Goal: Task Accomplishment & Management: Manage account settings

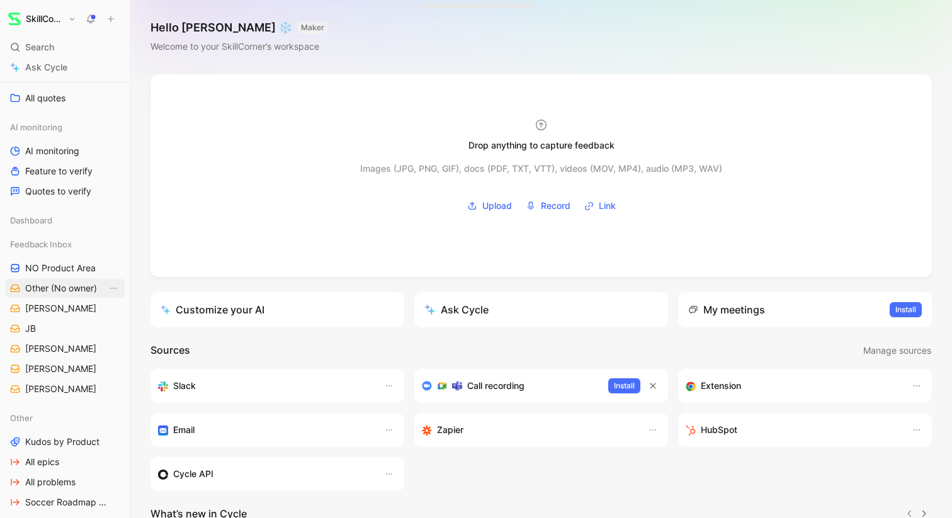
scroll to position [230, 0]
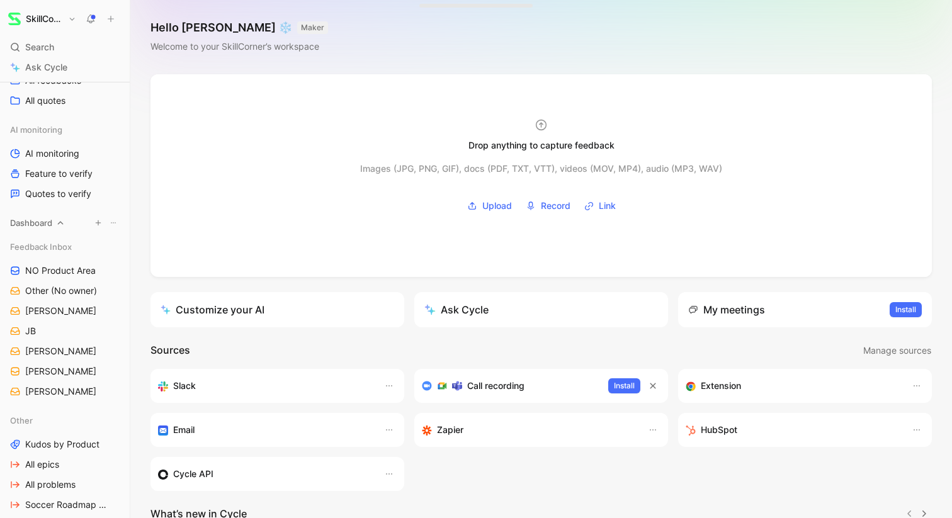
click at [63, 224] on icon at bounding box center [61, 223] width 6 height 3
click at [62, 225] on icon at bounding box center [60, 222] width 9 height 9
click at [80, 248] on icon at bounding box center [80, 246] width 9 height 9
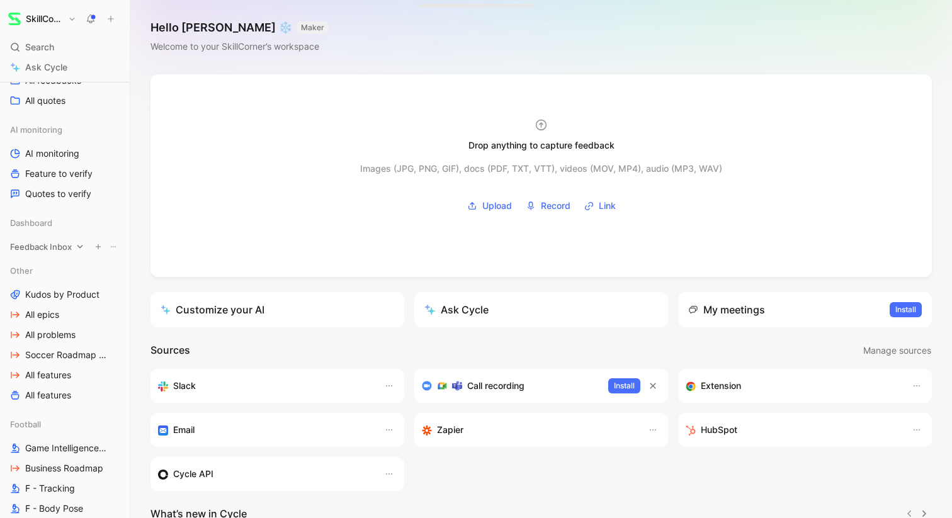
click at [80, 248] on icon at bounding box center [80, 246] width 6 height 3
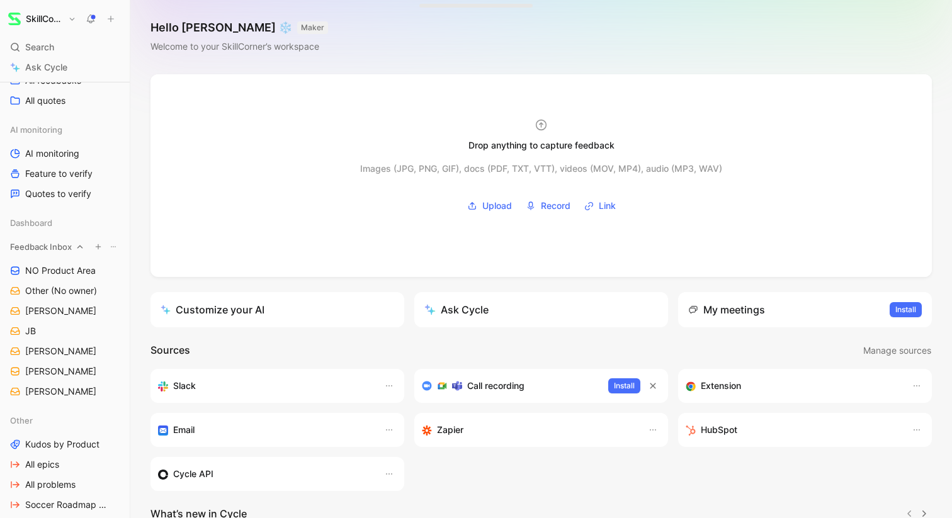
click at [80, 248] on icon at bounding box center [80, 246] width 9 height 9
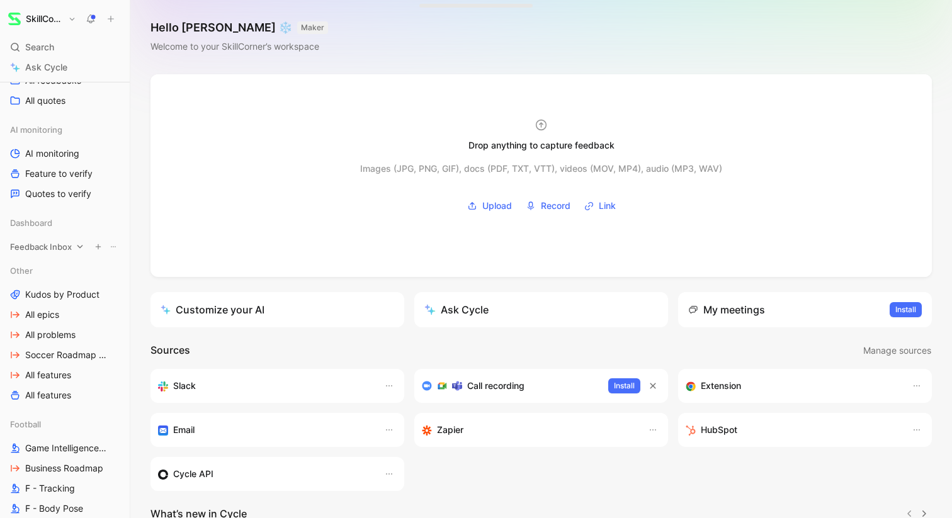
click at [79, 247] on icon at bounding box center [80, 246] width 6 height 3
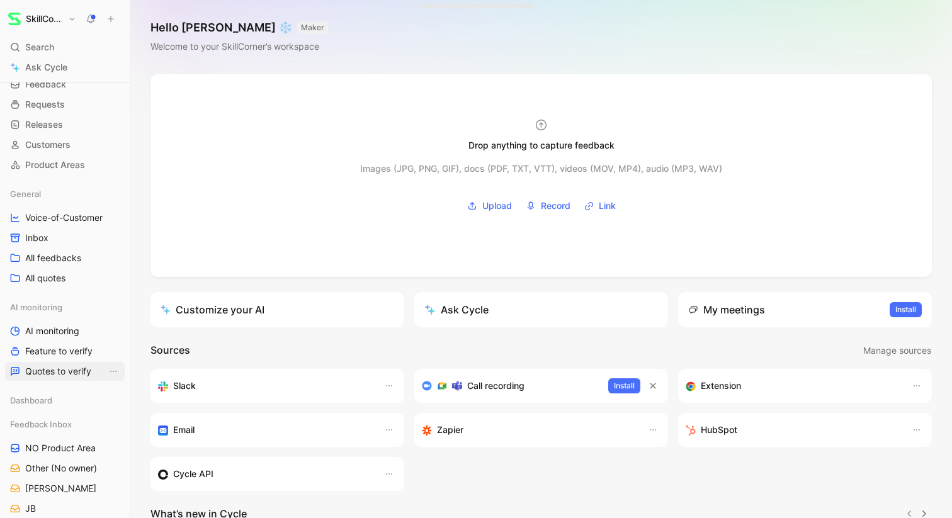
scroll to position [0, 0]
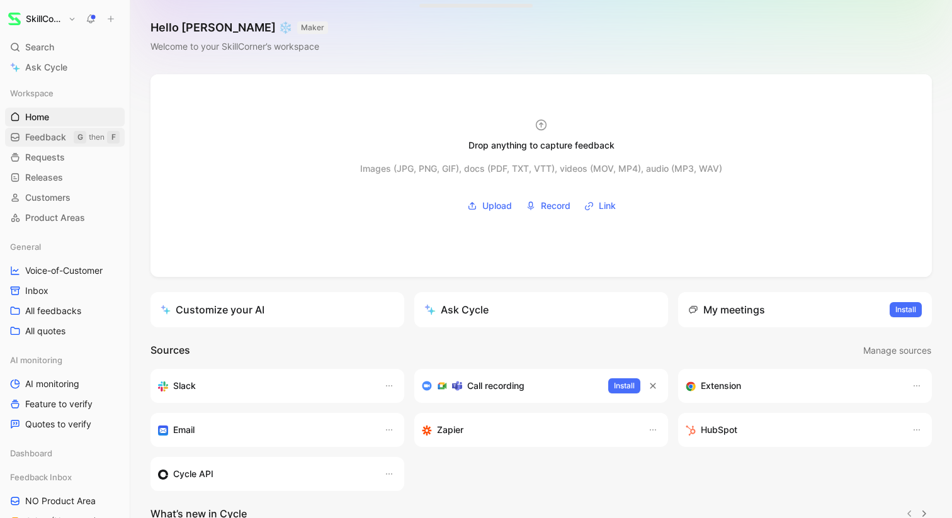
click at [59, 139] on span "Feedback" at bounding box center [45, 137] width 41 height 13
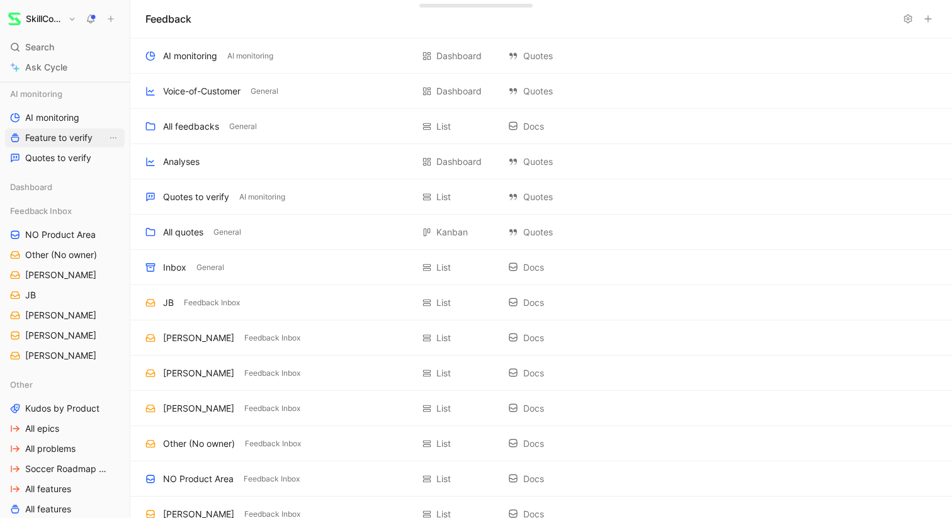
scroll to position [320, 0]
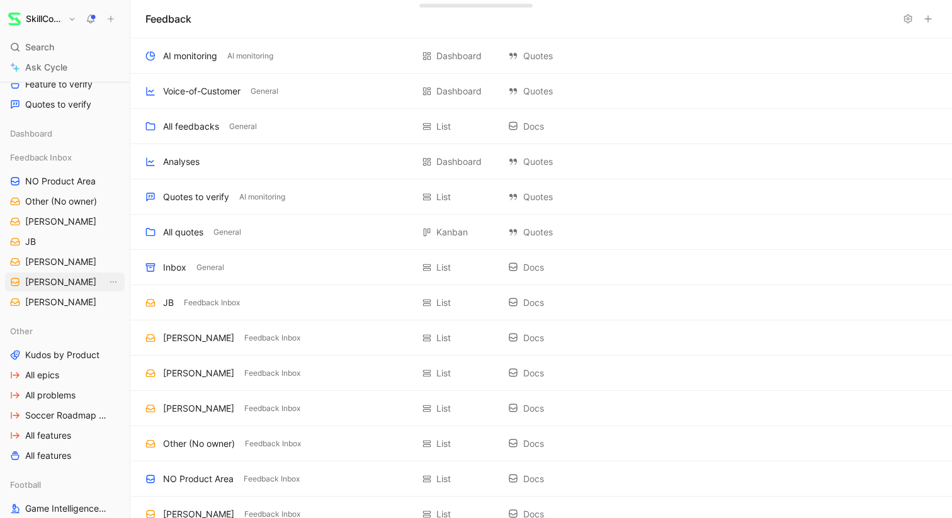
click at [64, 278] on link "[PERSON_NAME]" at bounding box center [65, 282] width 120 height 19
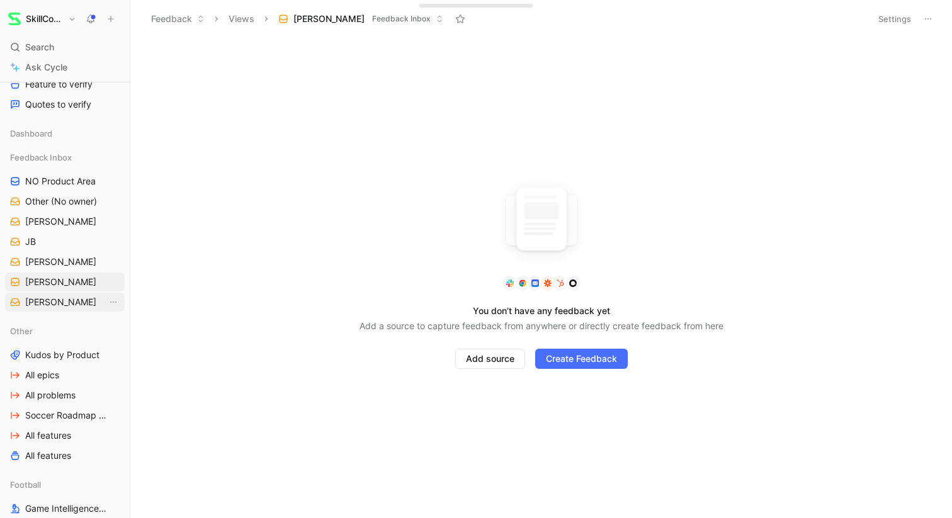
click at [54, 298] on span "[PERSON_NAME]" at bounding box center [60, 302] width 71 height 13
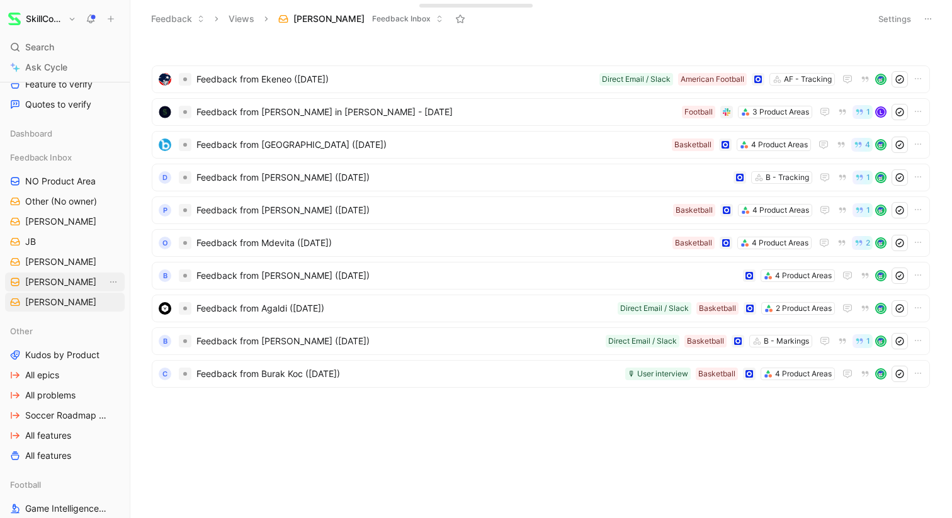
click at [45, 278] on span "[PERSON_NAME]" at bounding box center [60, 282] width 71 height 13
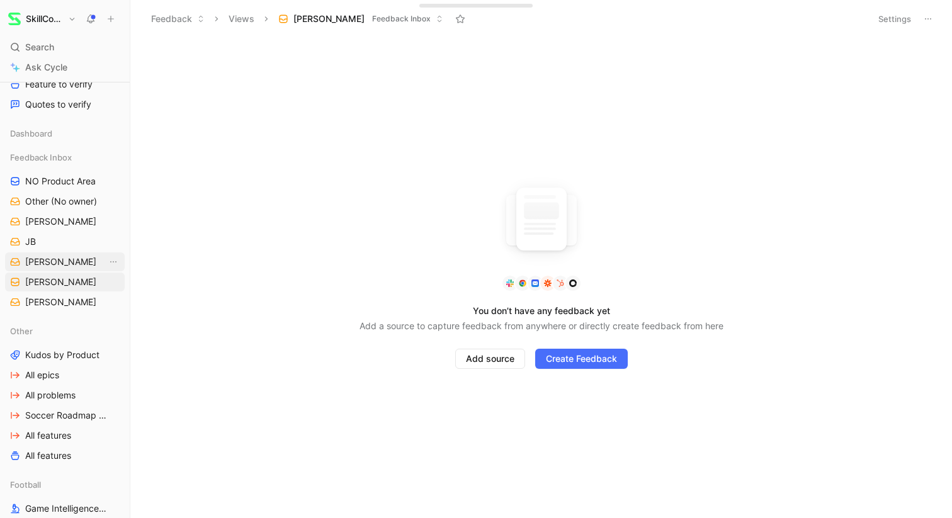
click at [44, 260] on span "[PERSON_NAME]" at bounding box center [60, 262] width 71 height 13
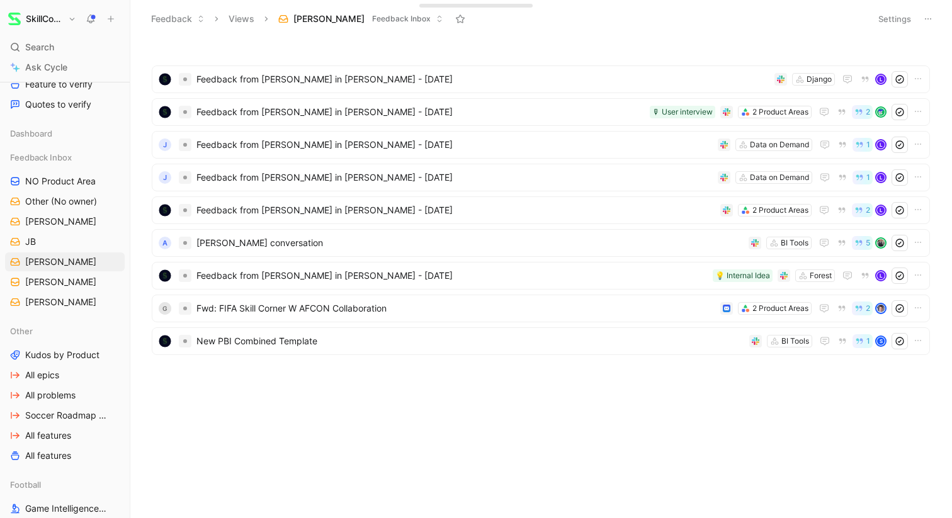
click at [382, 16] on button "[PERSON_NAME] Feedback Inbox" at bounding box center [361, 18] width 176 height 19
click at [198, 20] on icon at bounding box center [201, 19] width 8 height 8
click at [246, 18] on button "Views" at bounding box center [241, 18] width 37 height 19
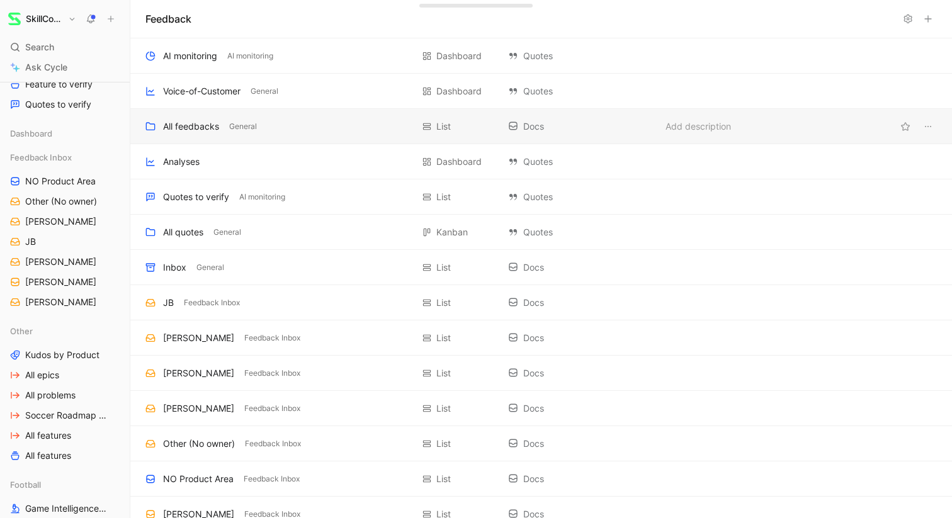
click at [219, 135] on div "All feedbacks General List Docs Add description" at bounding box center [541, 126] width 822 height 35
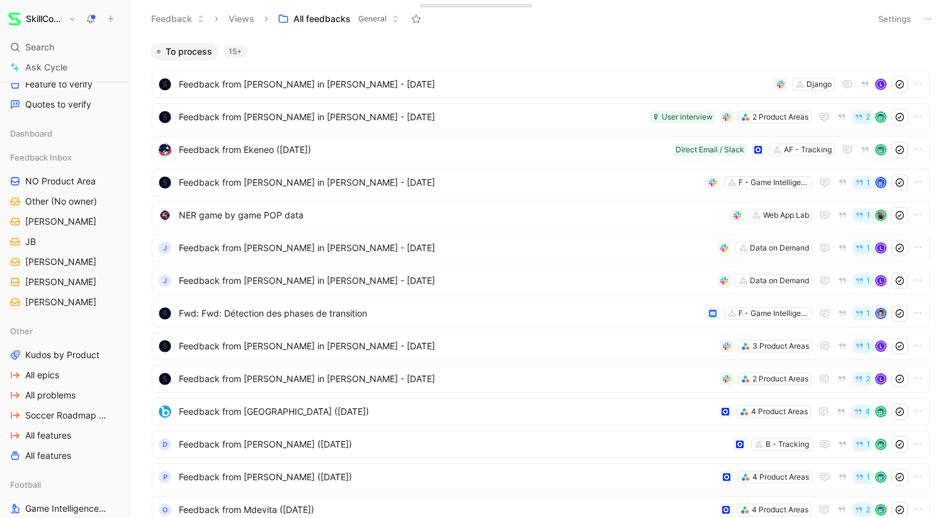
click at [203, 20] on icon at bounding box center [201, 19] width 8 height 8
click at [247, 16] on button "Views" at bounding box center [241, 18] width 37 height 19
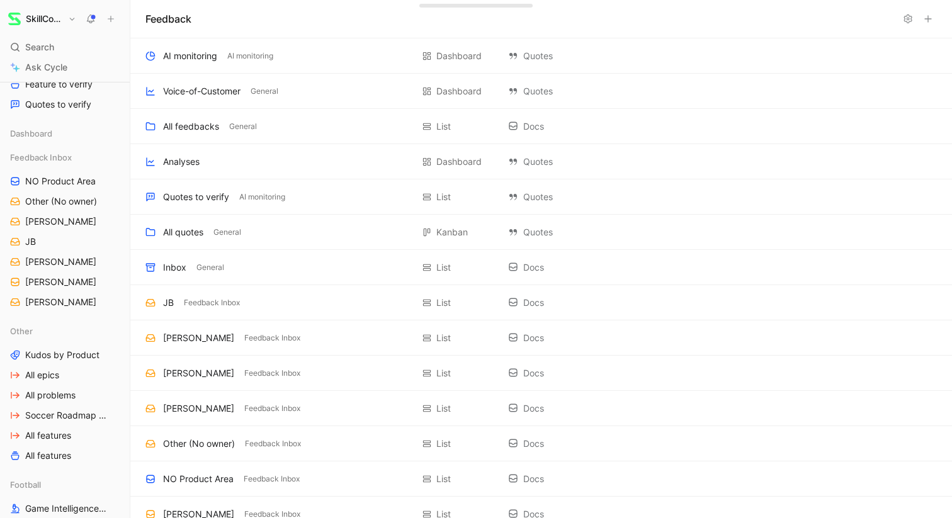
click at [930, 20] on icon at bounding box center [928, 19] width 10 height 10
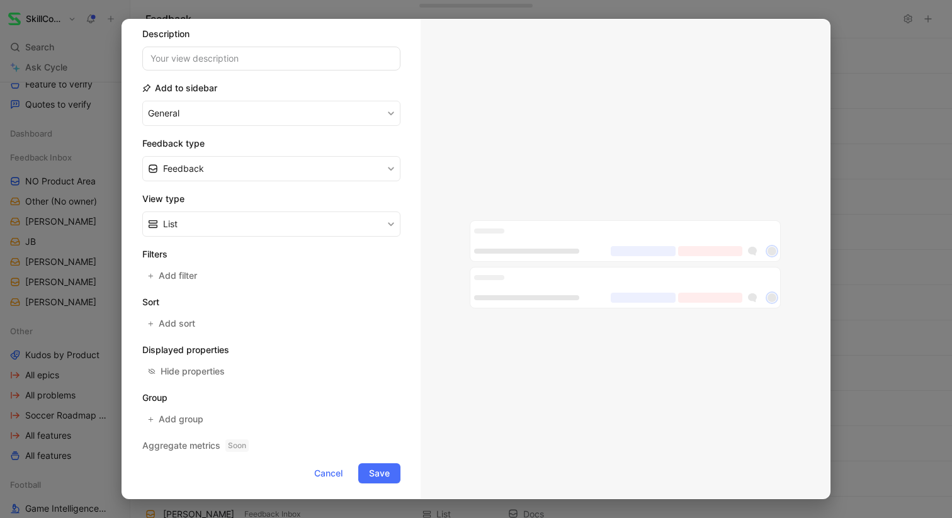
scroll to position [104, 0]
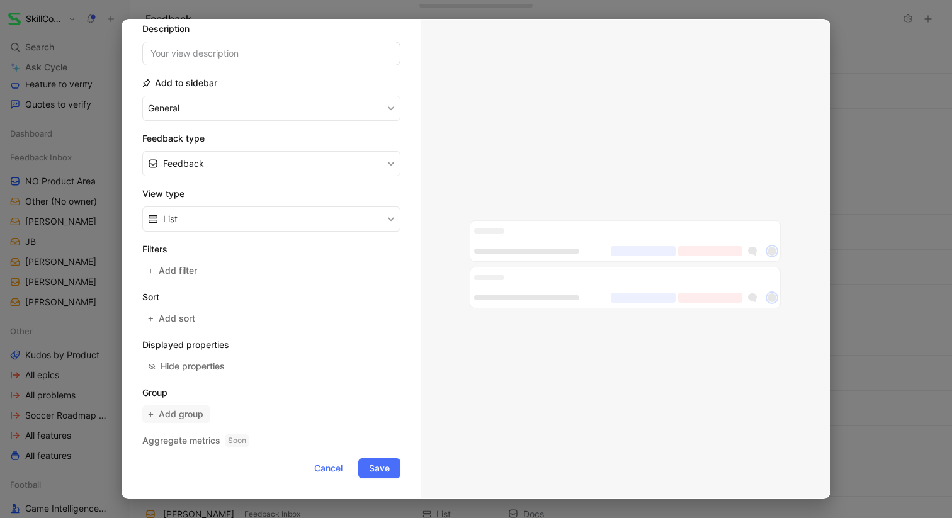
type input "Feedback Per Product Area"
click at [184, 416] on span "Add group" at bounding box center [182, 414] width 46 height 15
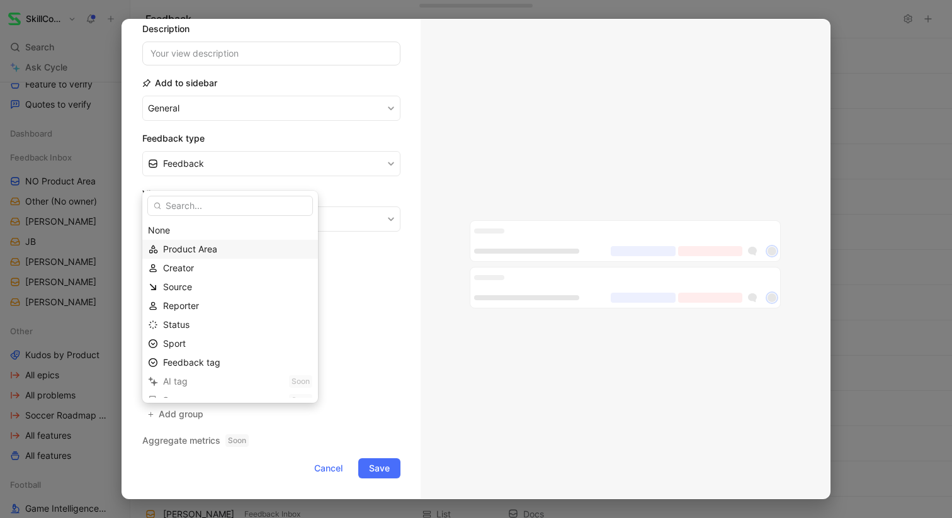
click at [191, 253] on span "Product Area" at bounding box center [190, 249] width 54 height 11
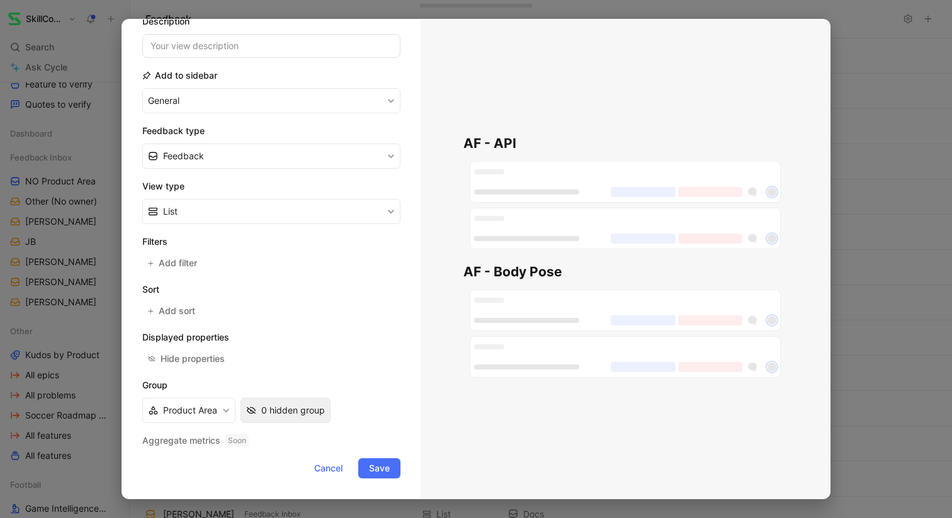
scroll to position [0, 0]
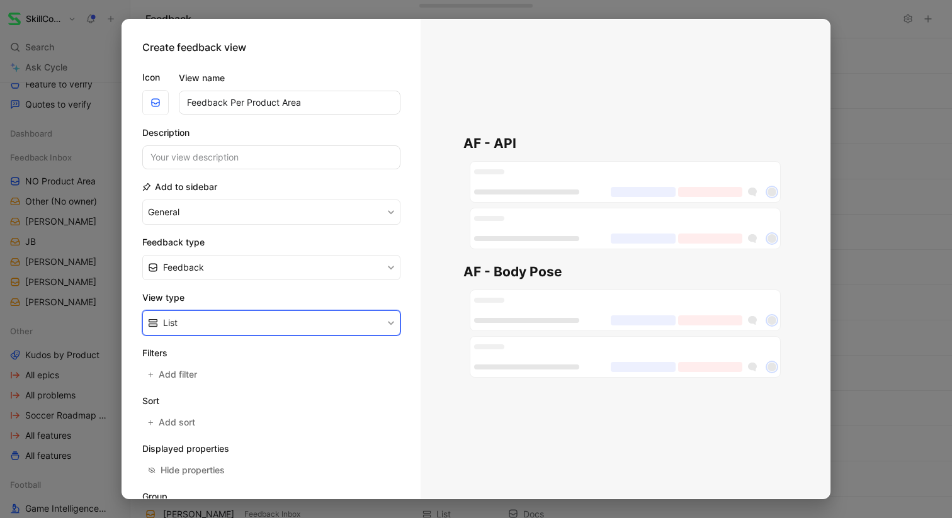
click at [236, 326] on button "List" at bounding box center [271, 322] width 258 height 25
click at [230, 350] on div "Kanban" at bounding box center [279, 352] width 232 height 15
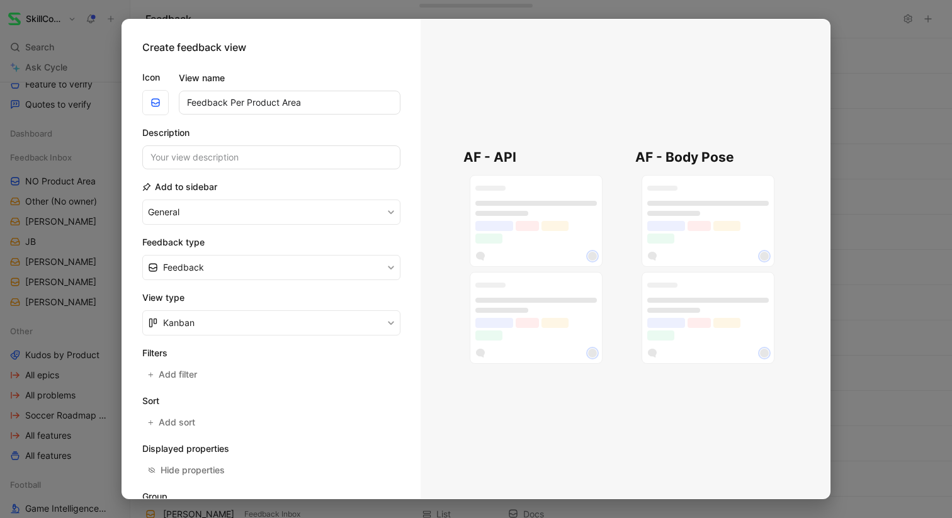
scroll to position [111, 0]
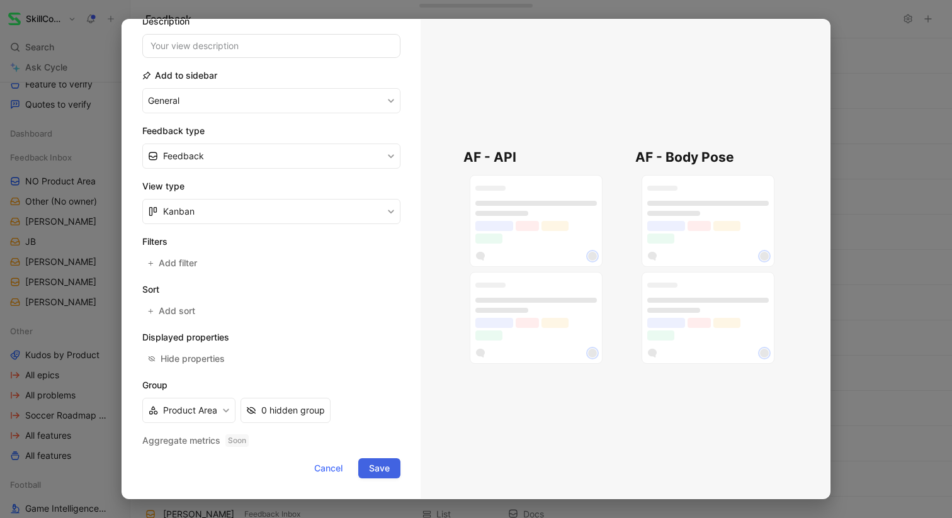
click at [382, 465] on span "Save" at bounding box center [379, 468] width 21 height 15
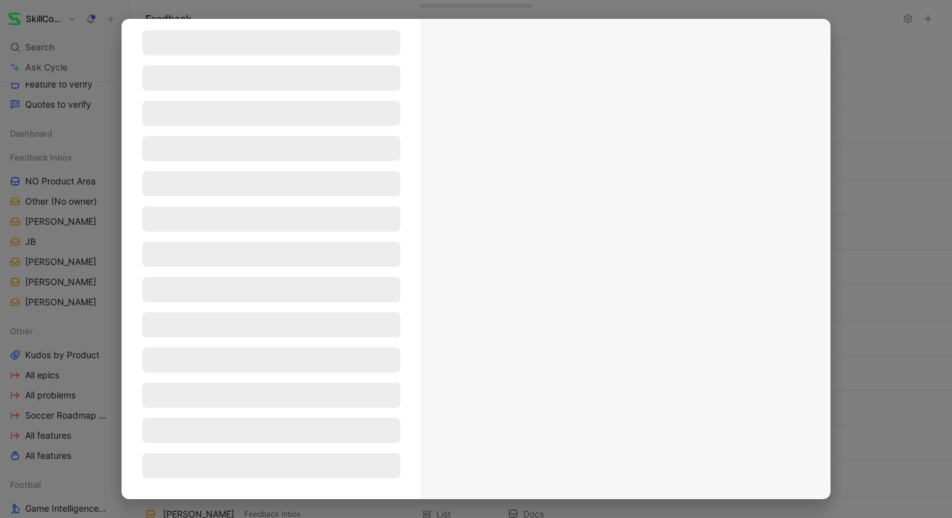
scroll to position [40, 0]
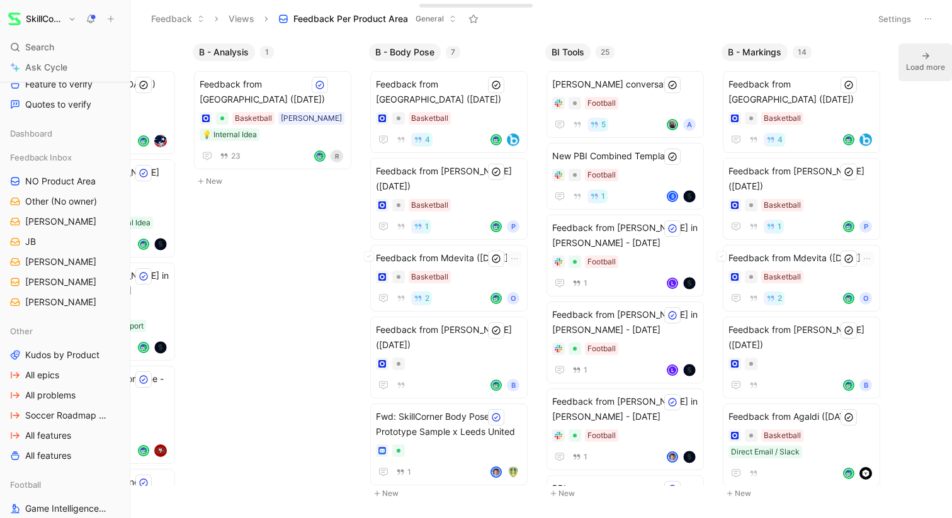
scroll to position [0, 1197]
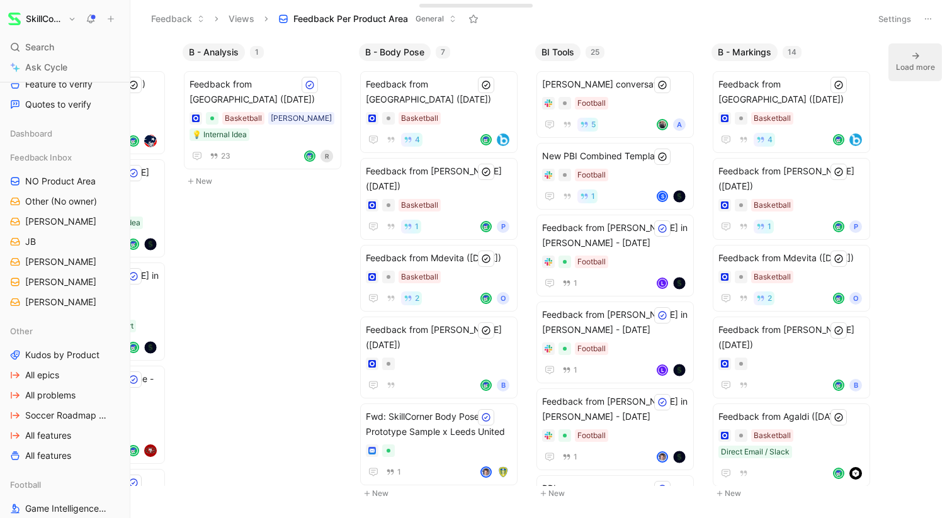
click at [922, 66] on div "Load more" at bounding box center [915, 67] width 39 height 13
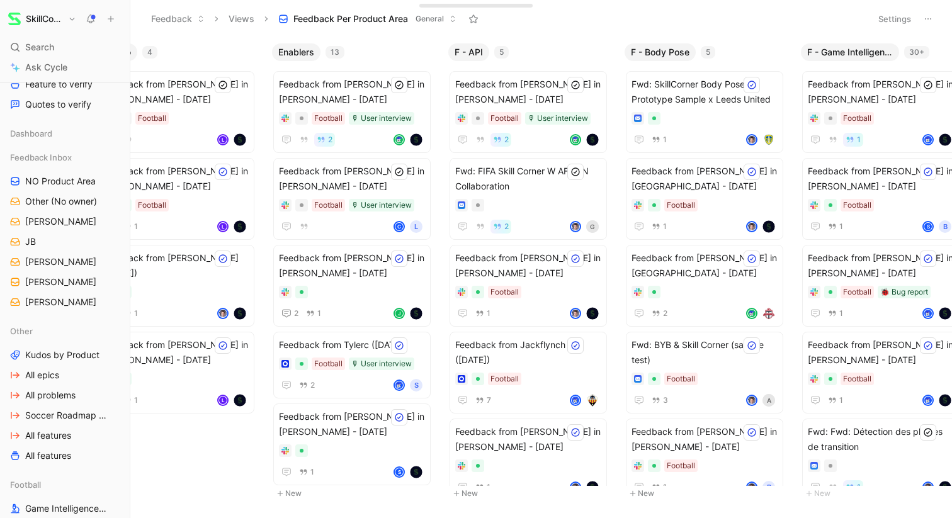
scroll to position [0, 2960]
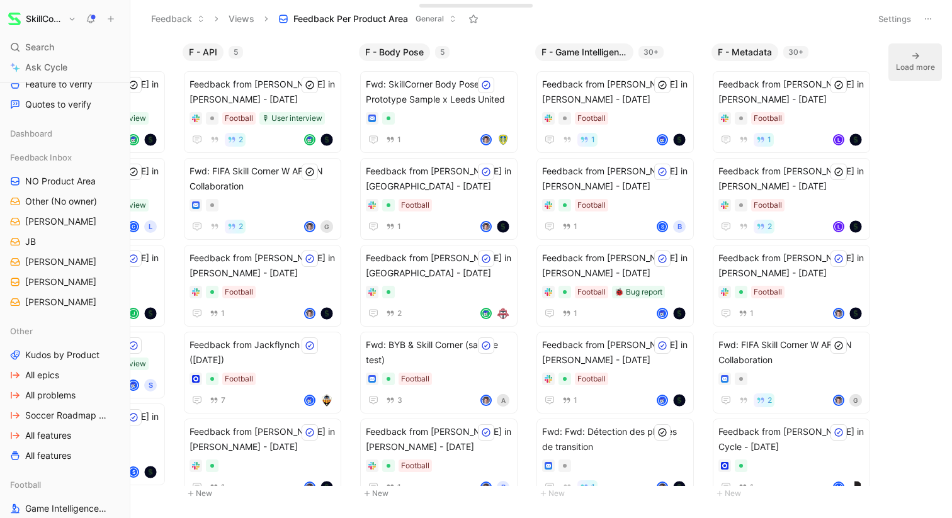
click at [920, 60] on icon at bounding box center [915, 56] width 10 height 10
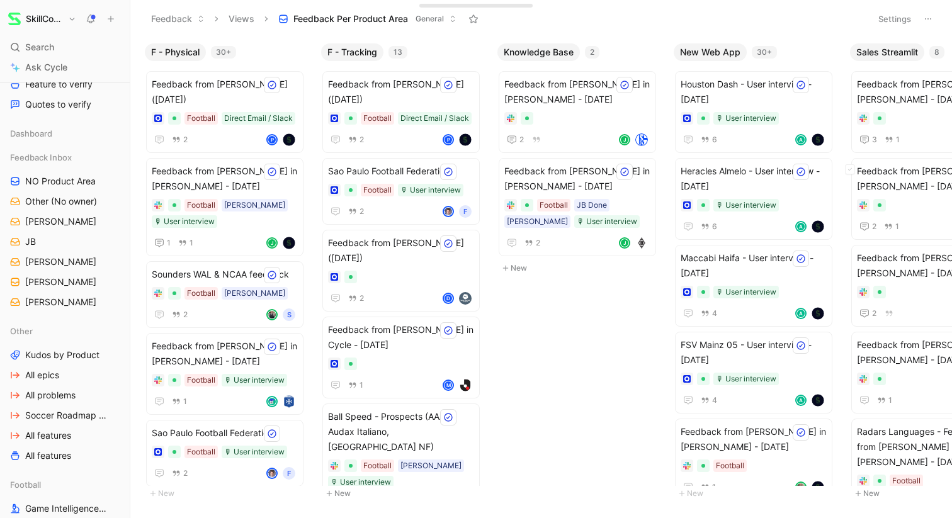
scroll to position [0, 4481]
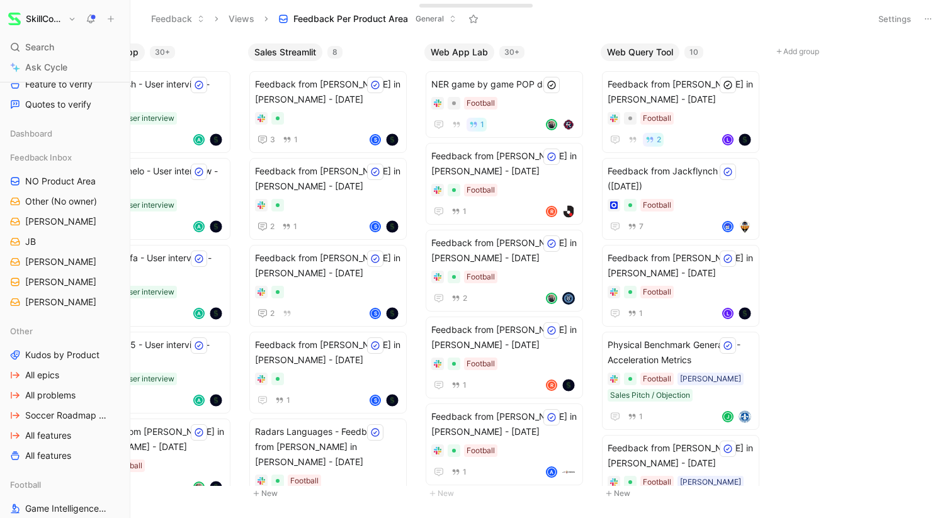
click at [891, 23] on button "Settings" at bounding box center [895, 19] width 44 height 18
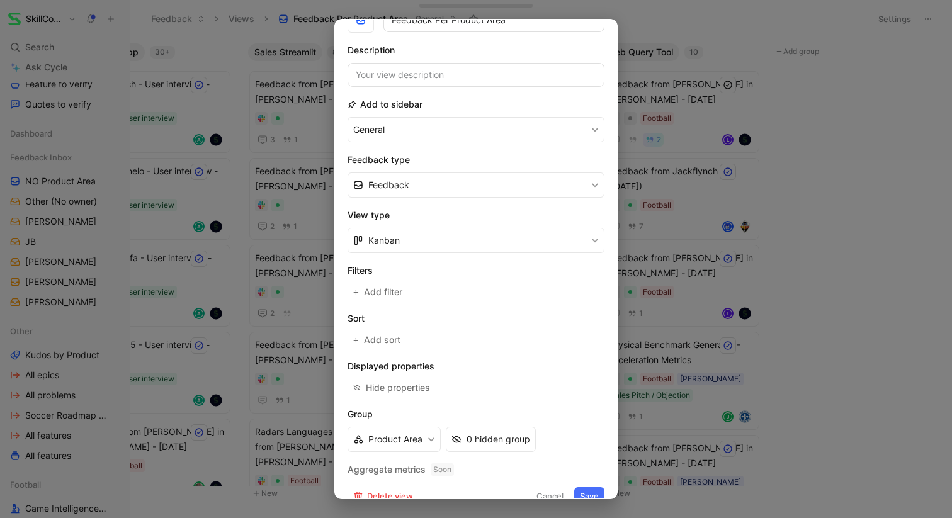
scroll to position [89, 0]
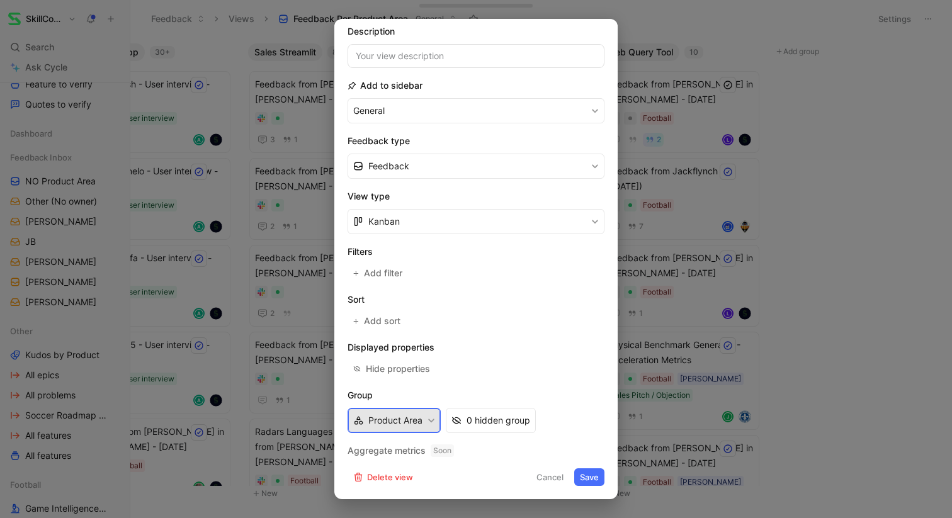
click at [426, 421] on button "Product Area" at bounding box center [394, 420] width 93 height 25
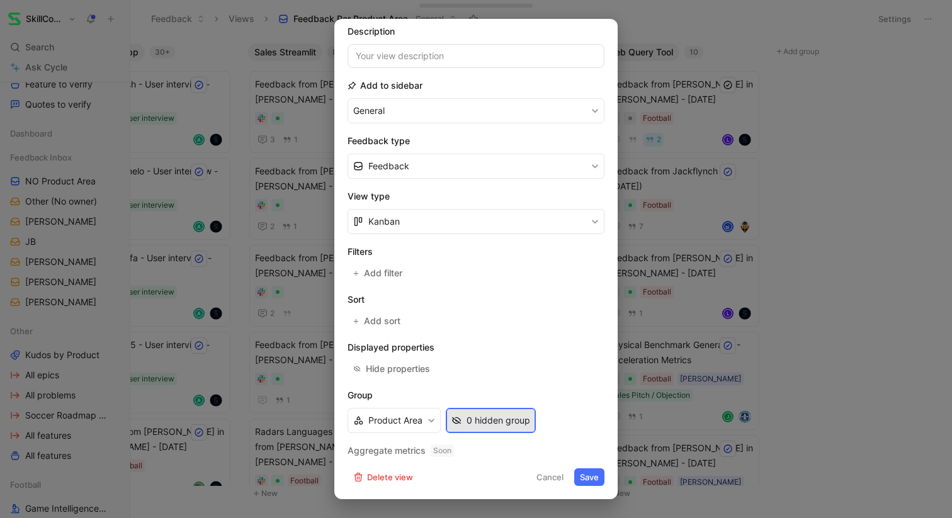
click at [476, 420] on div "0 hidden group" at bounding box center [499, 420] width 64 height 15
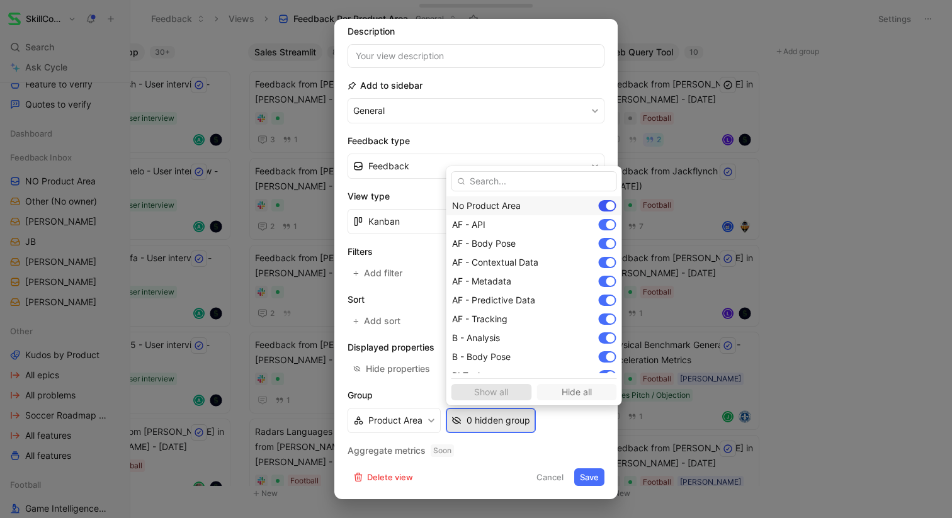
click at [599, 208] on div at bounding box center [608, 205] width 18 height 11
click at [600, 208] on div at bounding box center [604, 205] width 9 height 9
click at [599, 210] on div at bounding box center [608, 205] width 18 height 11
click at [599, 228] on div at bounding box center [608, 224] width 18 height 11
click at [606, 240] on div at bounding box center [610, 243] width 9 height 9
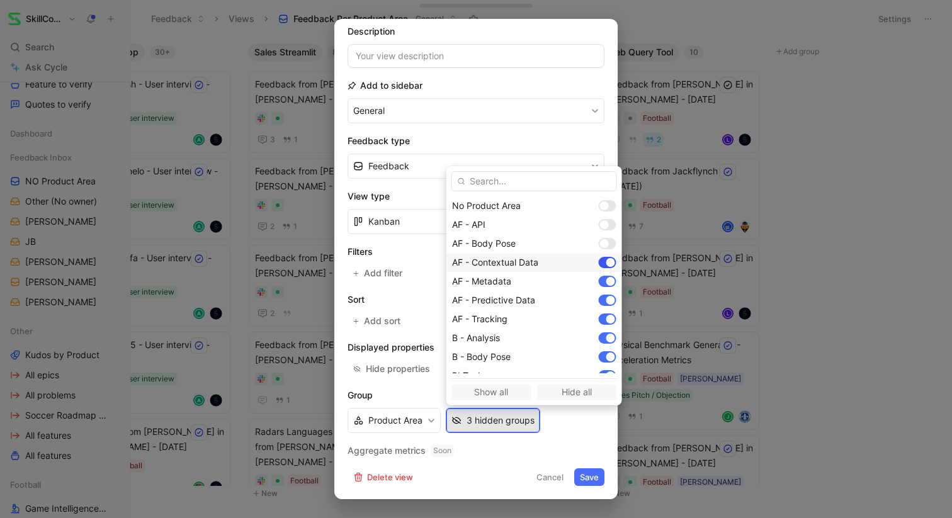
click at [606, 261] on div at bounding box center [610, 262] width 9 height 9
click at [599, 276] on div at bounding box center [608, 281] width 18 height 11
click at [606, 297] on div at bounding box center [610, 300] width 9 height 9
click at [599, 315] on div at bounding box center [608, 319] width 18 height 11
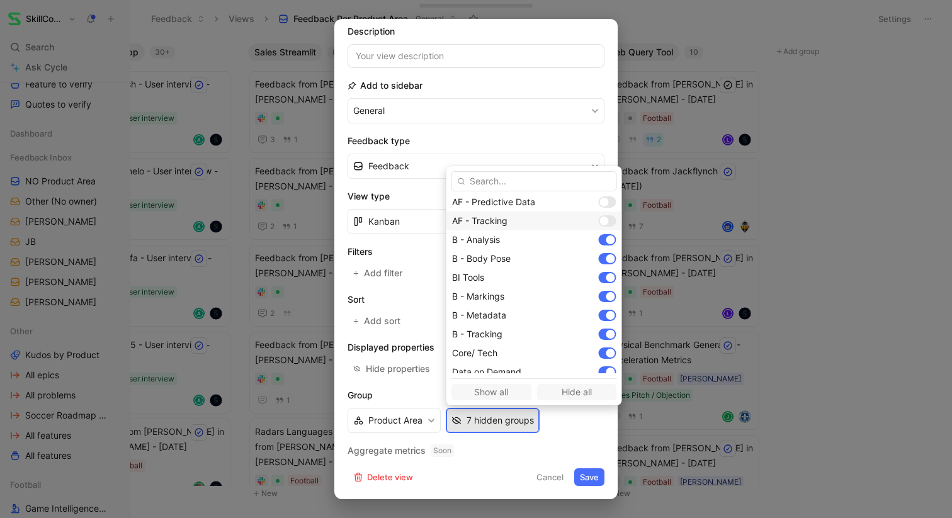
scroll to position [130, 0]
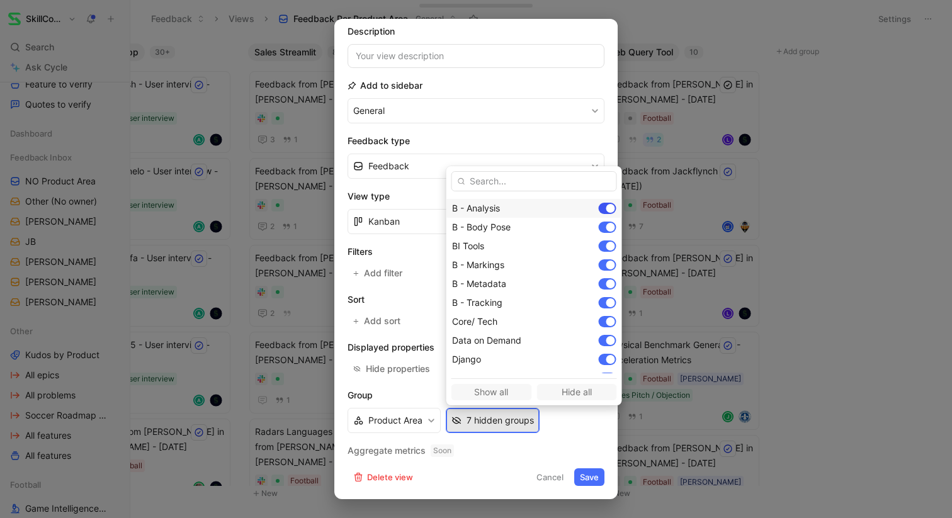
click at [599, 210] on div at bounding box center [608, 208] width 18 height 11
click at [599, 227] on div at bounding box center [608, 227] width 18 height 11
click at [599, 245] on div at bounding box center [608, 246] width 18 height 11
click at [599, 262] on div at bounding box center [608, 264] width 18 height 11
click at [600, 242] on div at bounding box center [604, 246] width 9 height 9
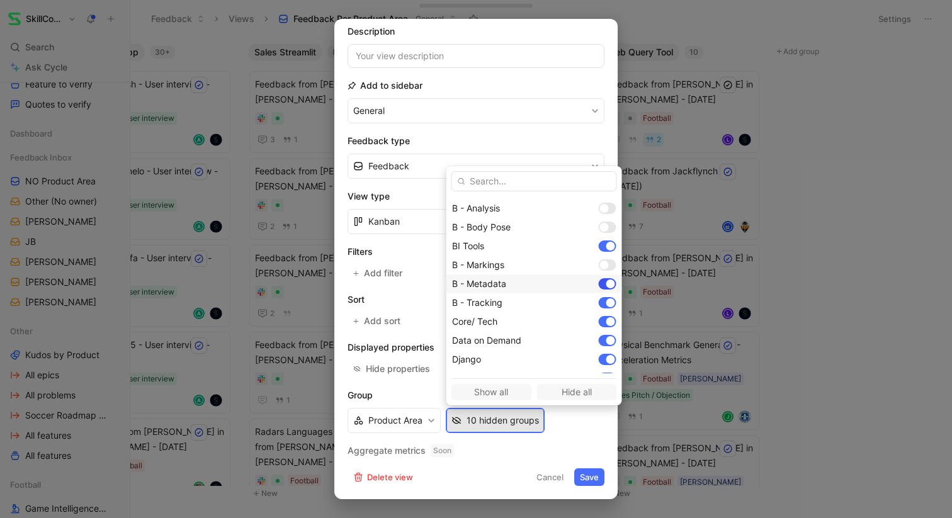
click at [599, 281] on div at bounding box center [608, 283] width 18 height 11
click at [599, 304] on div at bounding box center [608, 302] width 18 height 11
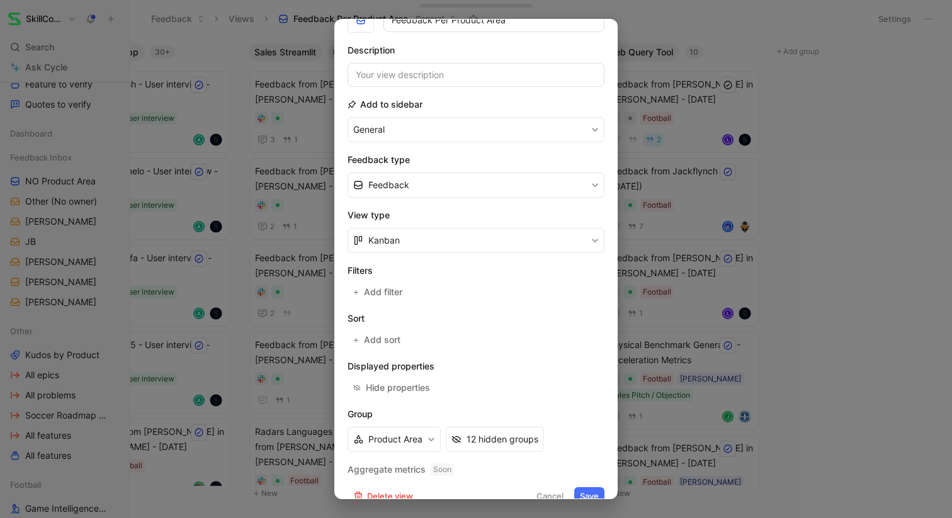
scroll to position [71, 0]
click at [377, 302] on form "Icon Name Feedback Per Product Area Description Add to sidebar General Feedback…" at bounding box center [476, 245] width 257 height 518
click at [373, 286] on span "Add filter" at bounding box center [384, 290] width 40 height 15
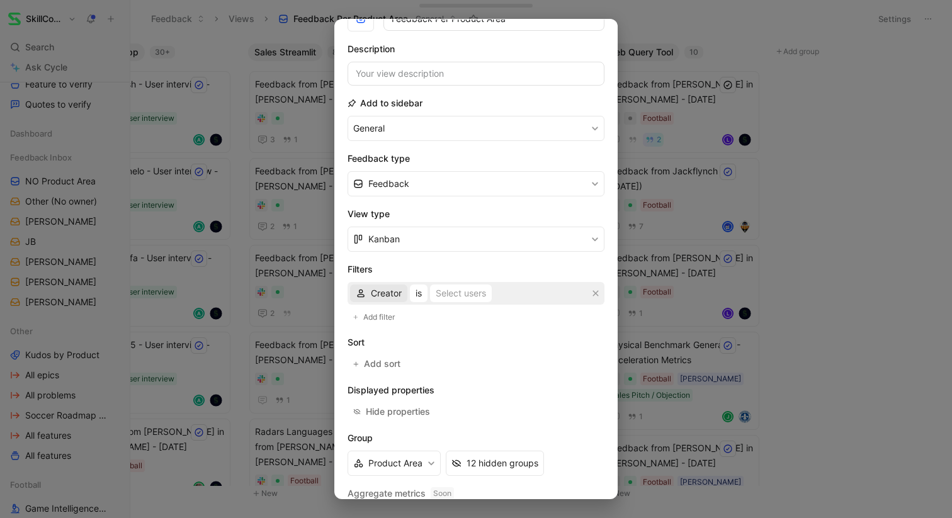
click at [394, 295] on span "Creator" at bounding box center [386, 293] width 31 height 15
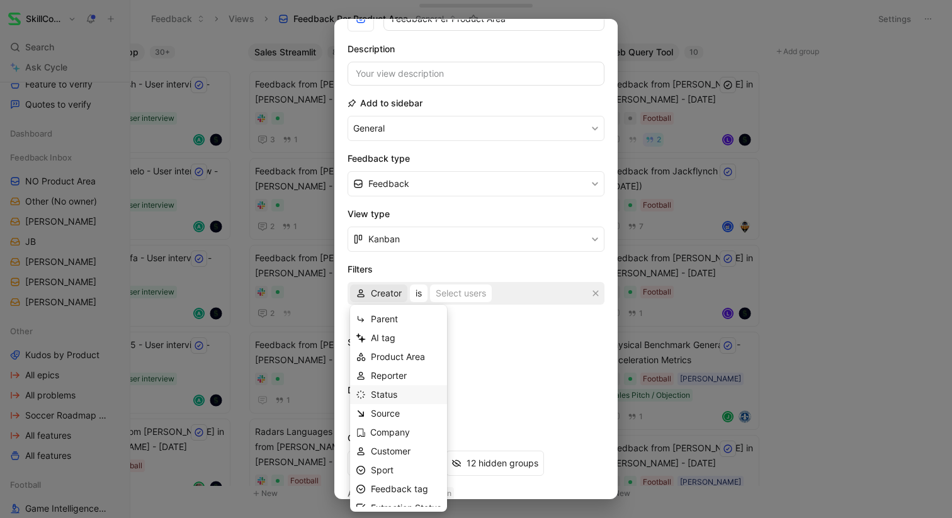
click at [391, 399] on span "Status" at bounding box center [384, 394] width 26 height 11
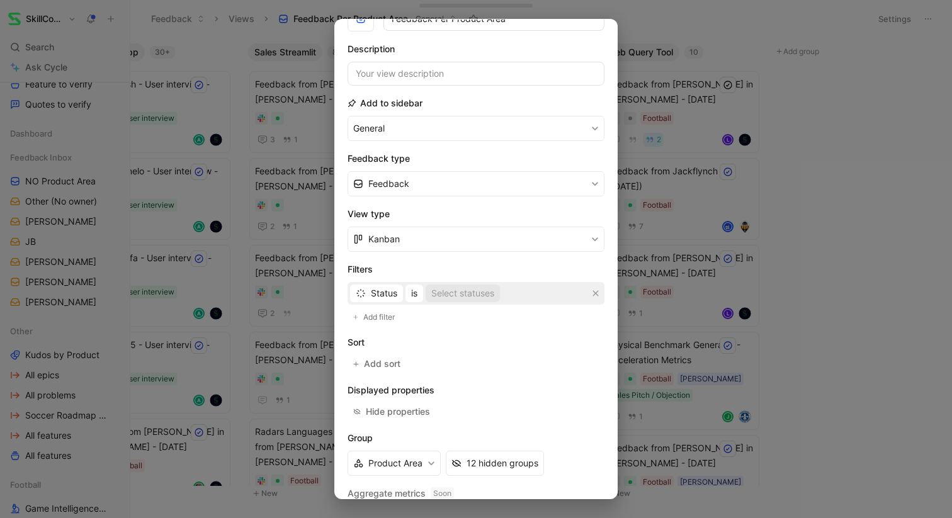
click at [456, 298] on div "Select statuses" at bounding box center [462, 293] width 63 height 15
click at [387, 295] on span "Status" at bounding box center [384, 293] width 26 height 15
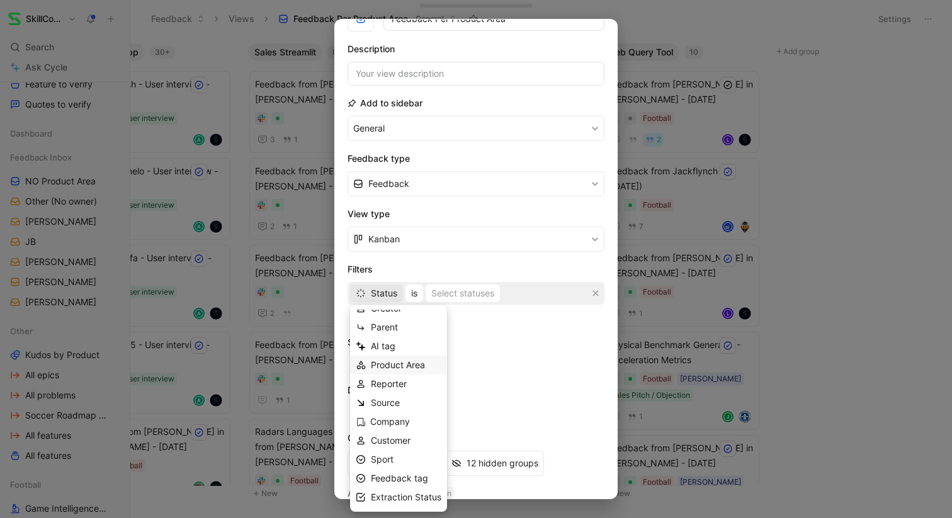
scroll to position [0, 0]
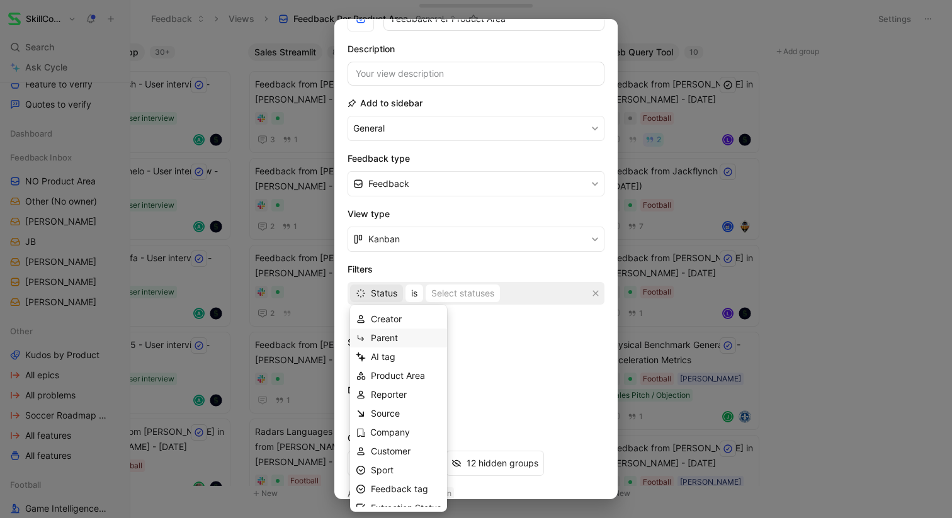
click at [388, 342] on span "Parent" at bounding box center [384, 337] width 27 height 11
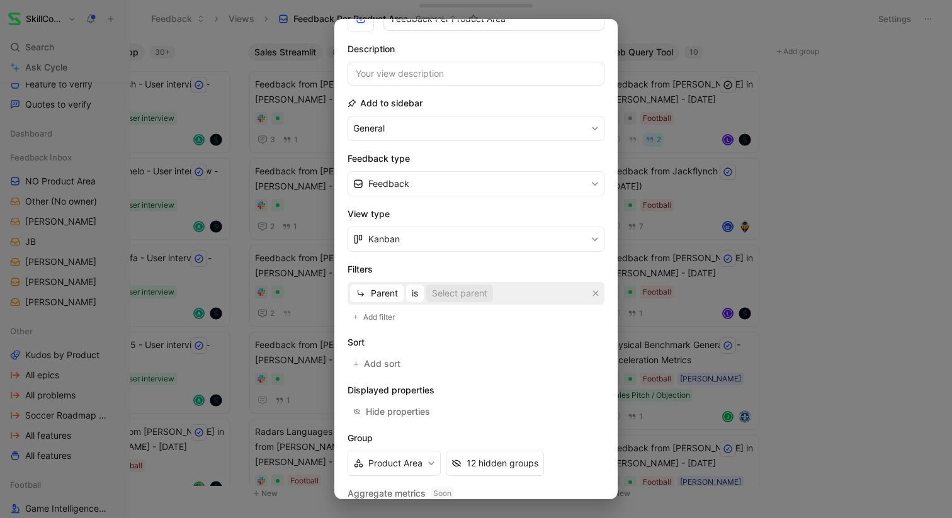
click at [440, 295] on div "Select parent" at bounding box center [459, 293] width 55 height 15
click at [416, 292] on span "is" at bounding box center [415, 293] width 6 height 15
click at [385, 295] on span "Parent" at bounding box center [384, 293] width 27 height 15
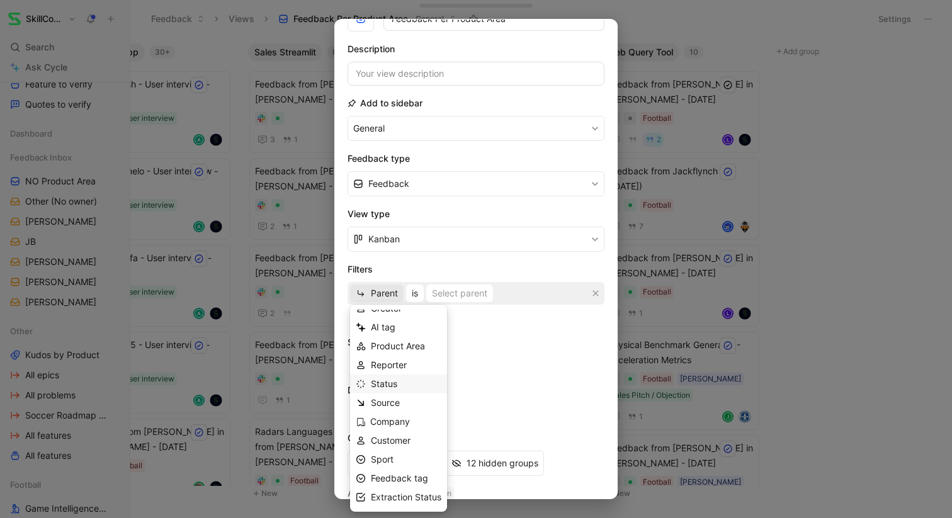
scroll to position [9, 0]
click at [395, 458] on div "Sport" at bounding box center [406, 461] width 71 height 15
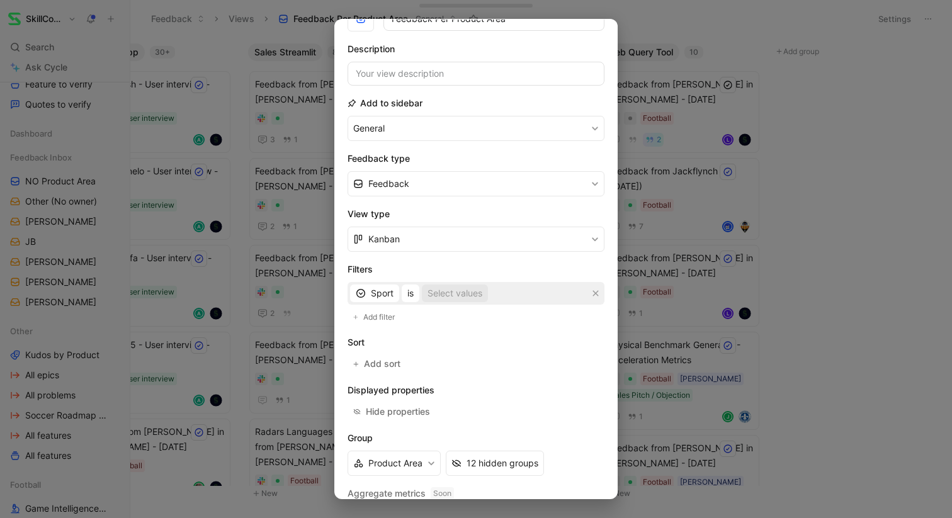
click at [437, 293] on div "Select values" at bounding box center [455, 293] width 55 height 15
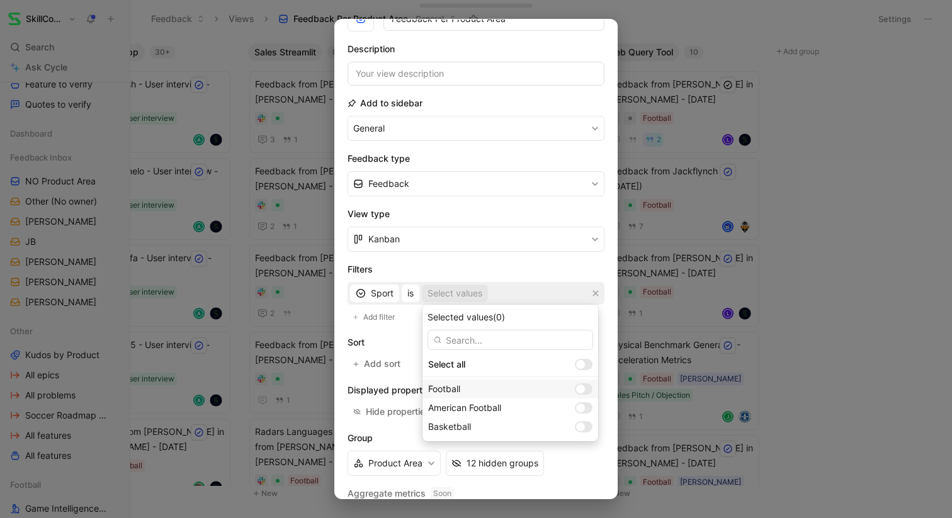
click at [576, 387] on div at bounding box center [580, 389] width 9 height 9
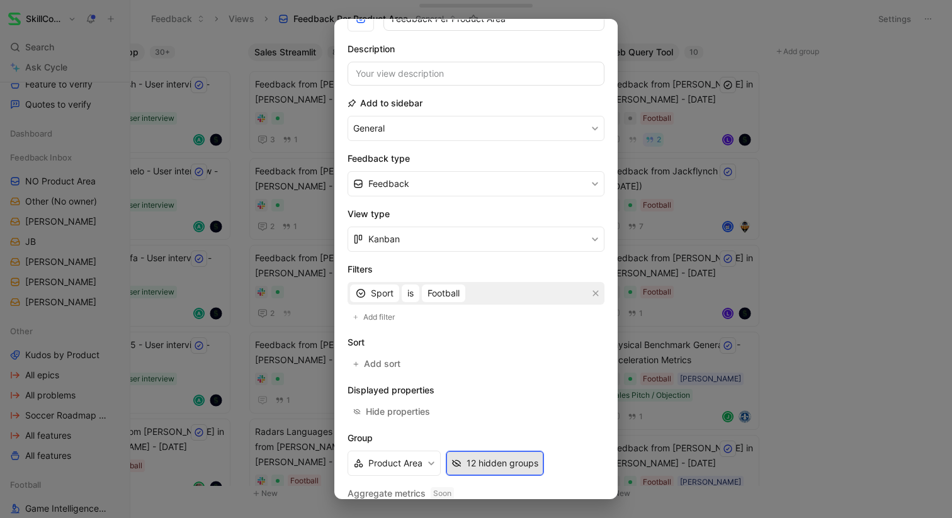
click at [506, 460] on div "12 hidden groups" at bounding box center [503, 463] width 72 height 15
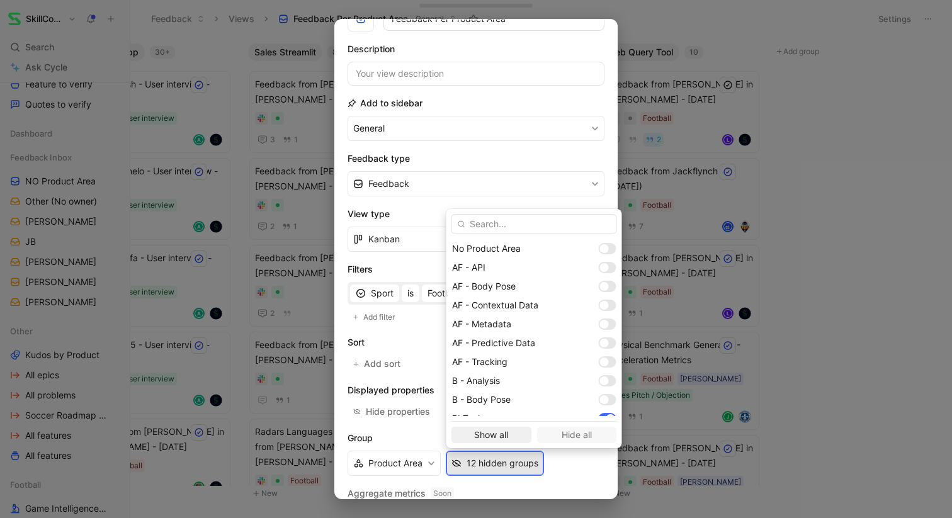
click at [497, 437] on span "Show all" at bounding box center [491, 435] width 69 height 15
click at [599, 251] on div at bounding box center [608, 248] width 18 height 11
click at [600, 251] on div at bounding box center [604, 248] width 9 height 9
click at [599, 272] on div at bounding box center [608, 267] width 18 height 11
click at [599, 284] on div at bounding box center [608, 286] width 18 height 11
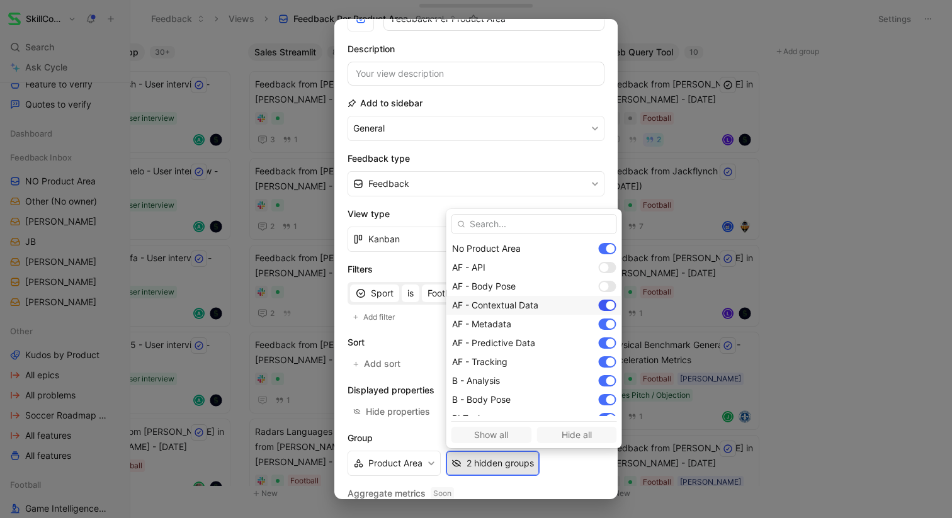
click at [599, 300] on div at bounding box center [608, 305] width 18 height 11
click at [599, 327] on div at bounding box center [608, 324] width 18 height 11
click at [565, 351] on div "AF - Predictive Data" at bounding box center [534, 343] width 176 height 19
click at [566, 368] on div "AF - Tracking" at bounding box center [534, 362] width 176 height 19
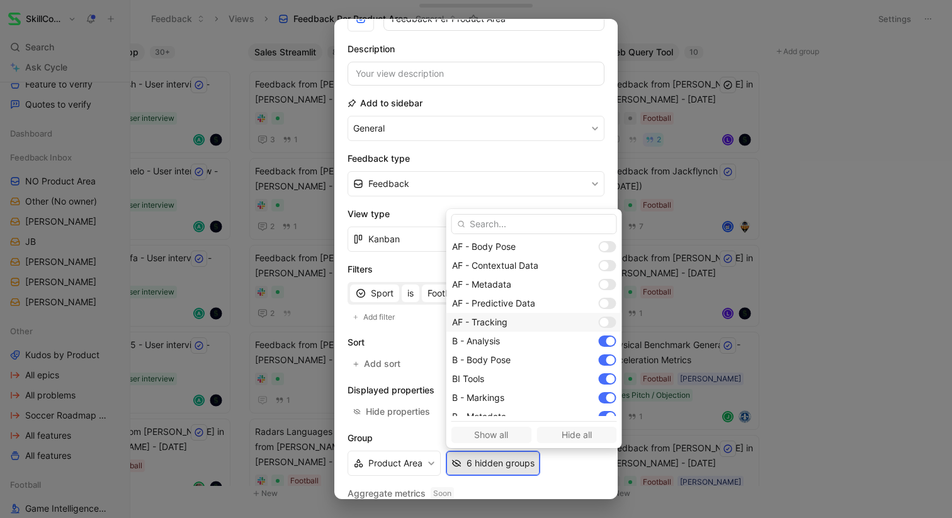
click at [563, 328] on div "AF - Tracking" at bounding box center [534, 322] width 176 height 19
click at [599, 323] on div at bounding box center [608, 322] width 18 height 11
click at [599, 341] on div at bounding box center [608, 341] width 18 height 11
click at [599, 363] on div at bounding box center [608, 359] width 18 height 11
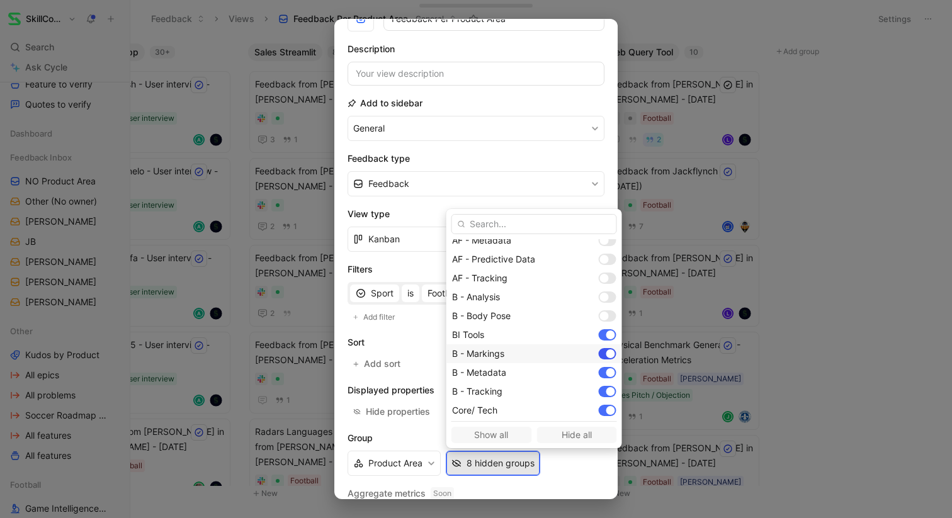
scroll to position [100, 0]
click at [599, 336] on div at bounding box center [608, 337] width 18 height 11
click at [599, 353] on div at bounding box center [608, 356] width 18 height 11
click at [599, 374] on div at bounding box center [608, 375] width 18 height 11
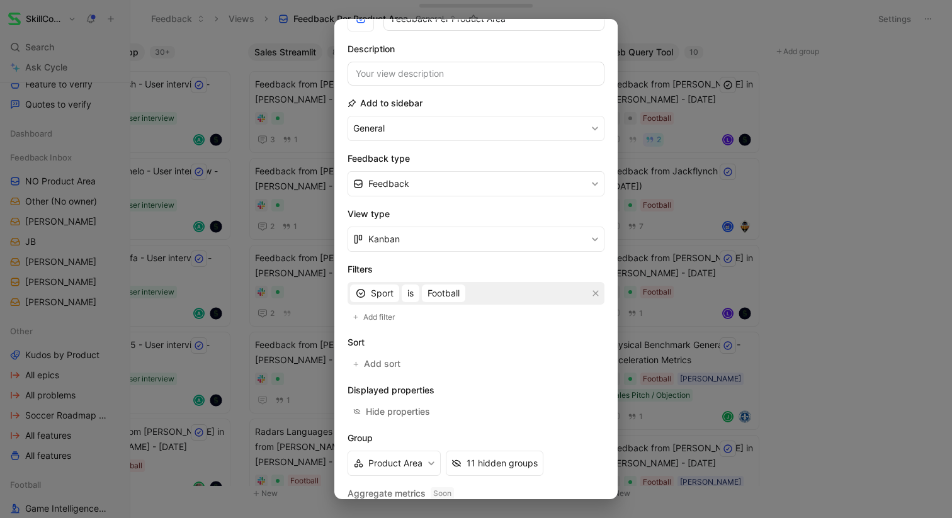
scroll to position [114, 0]
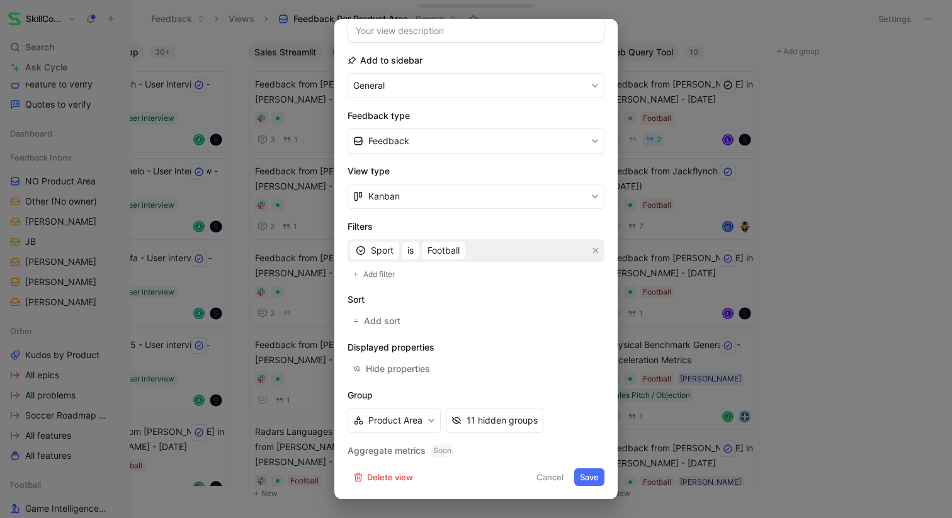
click at [586, 475] on button "Save" at bounding box center [589, 477] width 30 height 18
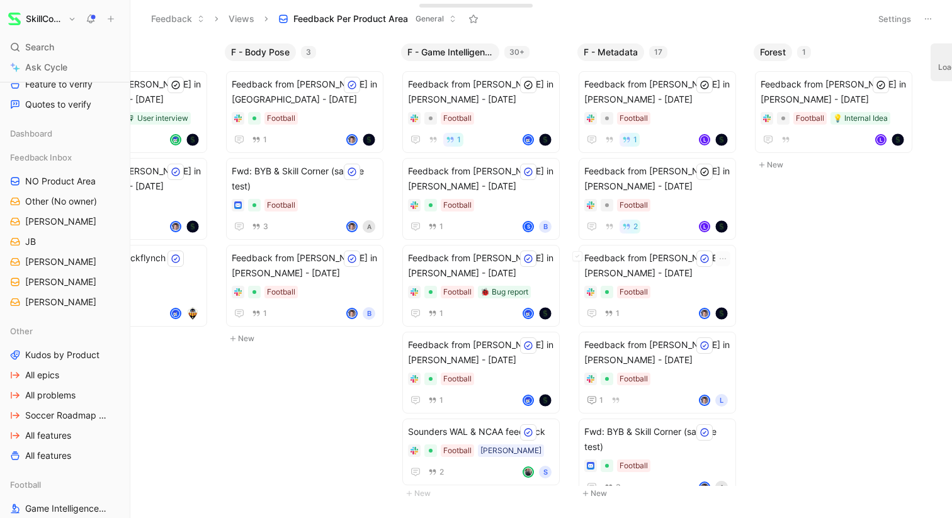
scroll to position [0, 1197]
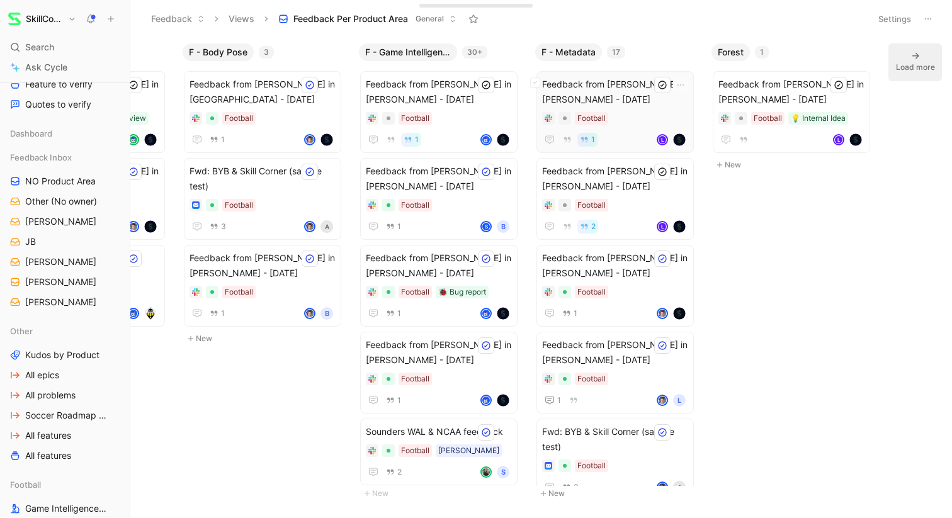
click at [623, 113] on div "Football" at bounding box center [615, 118] width 146 height 13
click at [448, 101] on span "Feedback from [PERSON_NAME] in [PERSON_NAME] - [DATE]" at bounding box center [439, 92] width 146 height 30
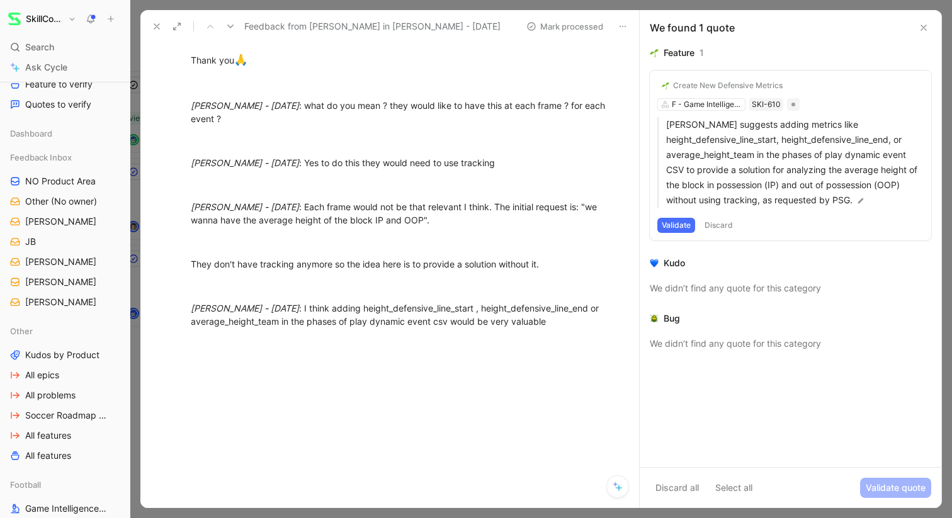
scroll to position [199, 0]
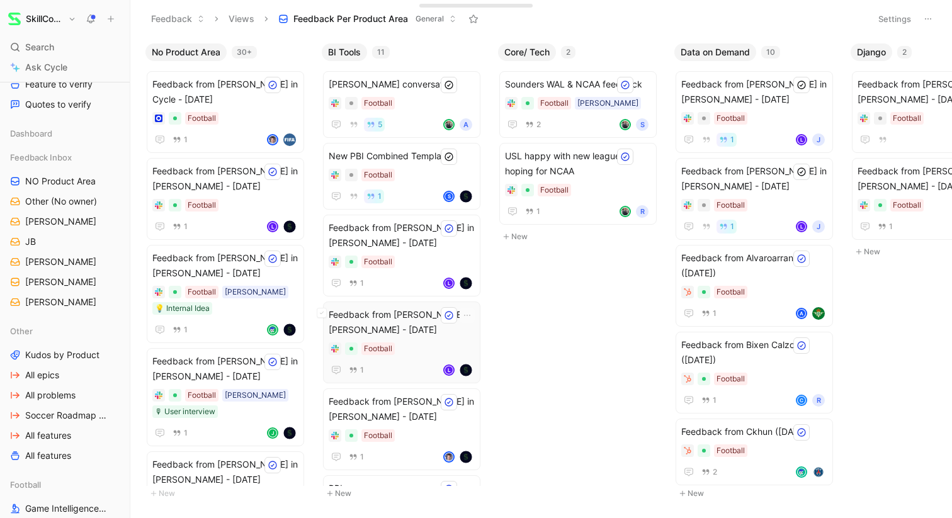
click at [394, 337] on span "Feedback from [PERSON_NAME] in [PERSON_NAME] - [DATE]" at bounding box center [402, 322] width 146 height 30
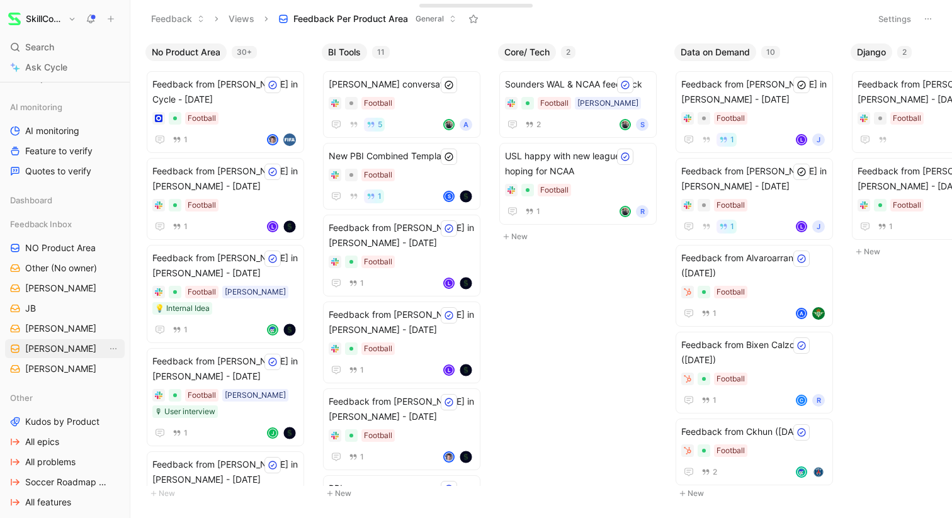
scroll to position [273, 0]
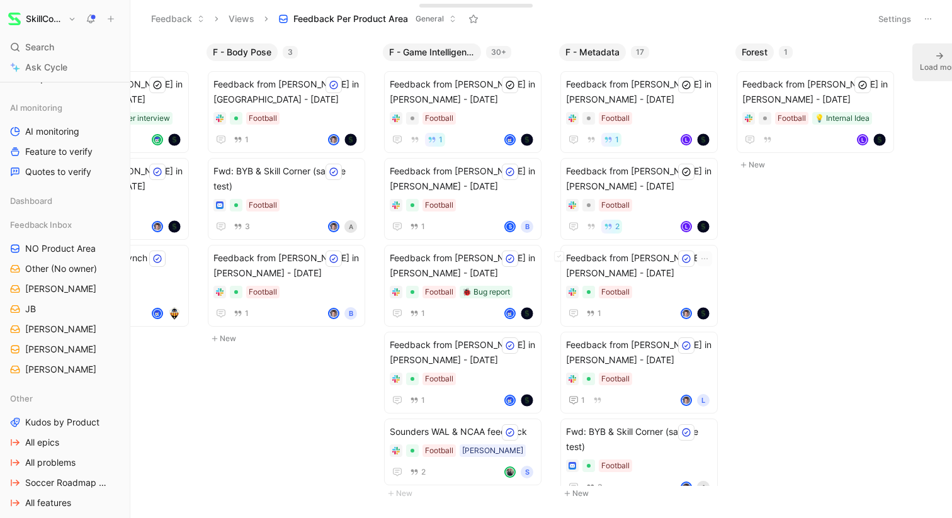
scroll to position [0, 1197]
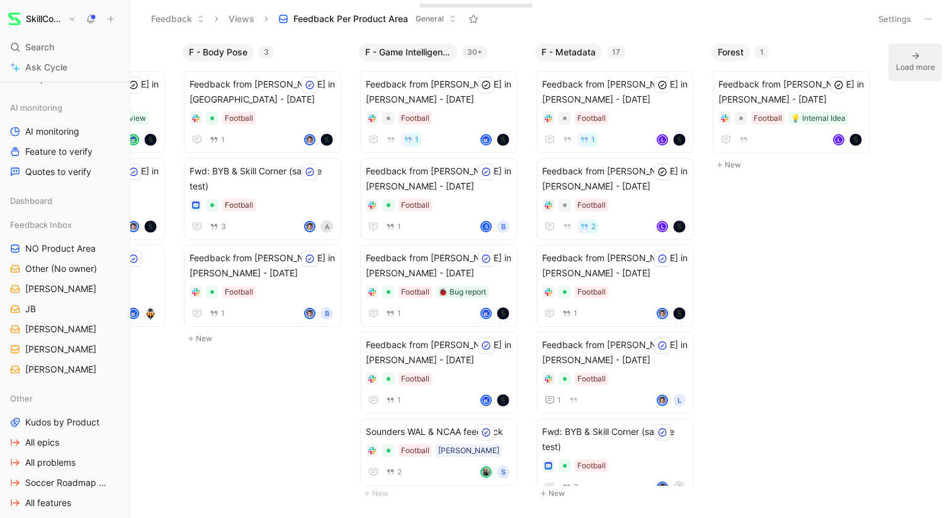
click at [915, 69] on div "Load more" at bounding box center [915, 67] width 39 height 13
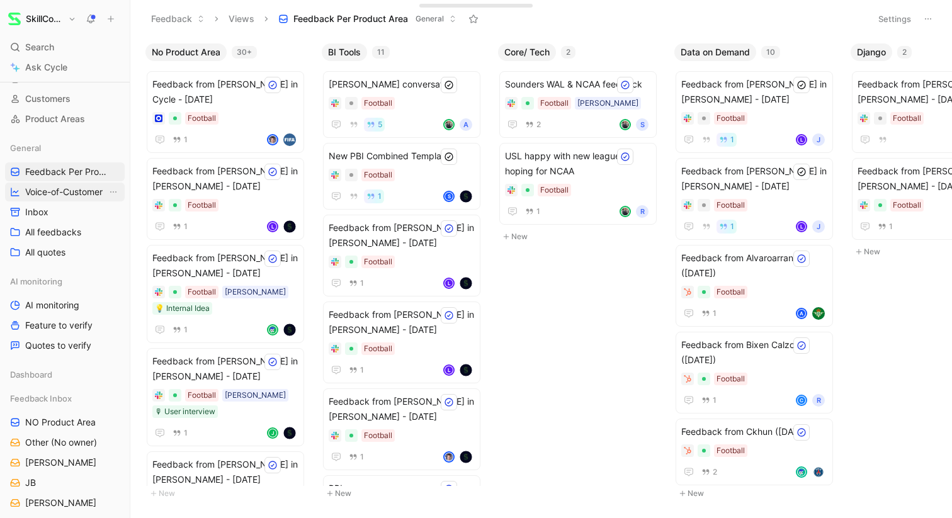
scroll to position [89, 0]
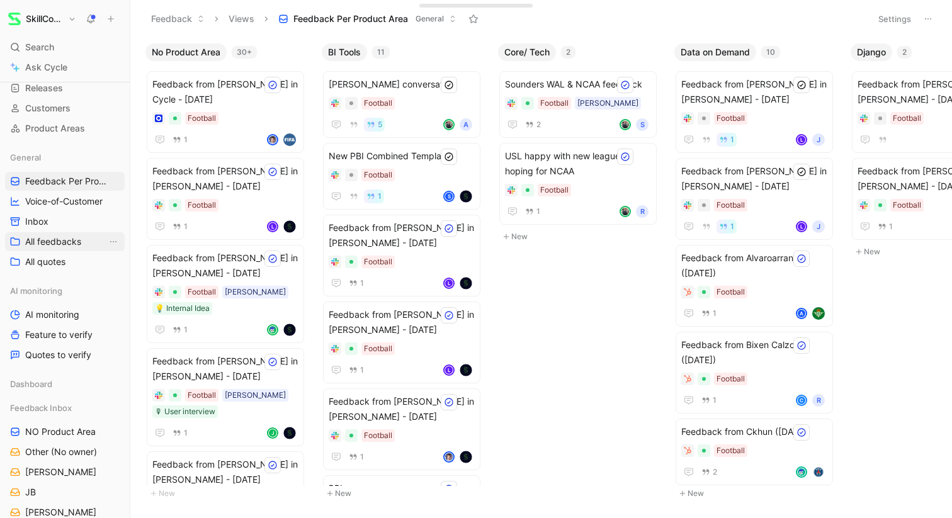
click at [52, 240] on span "All feedbacks" at bounding box center [53, 241] width 56 height 13
